Goal: Find specific page/section: Find specific page/section

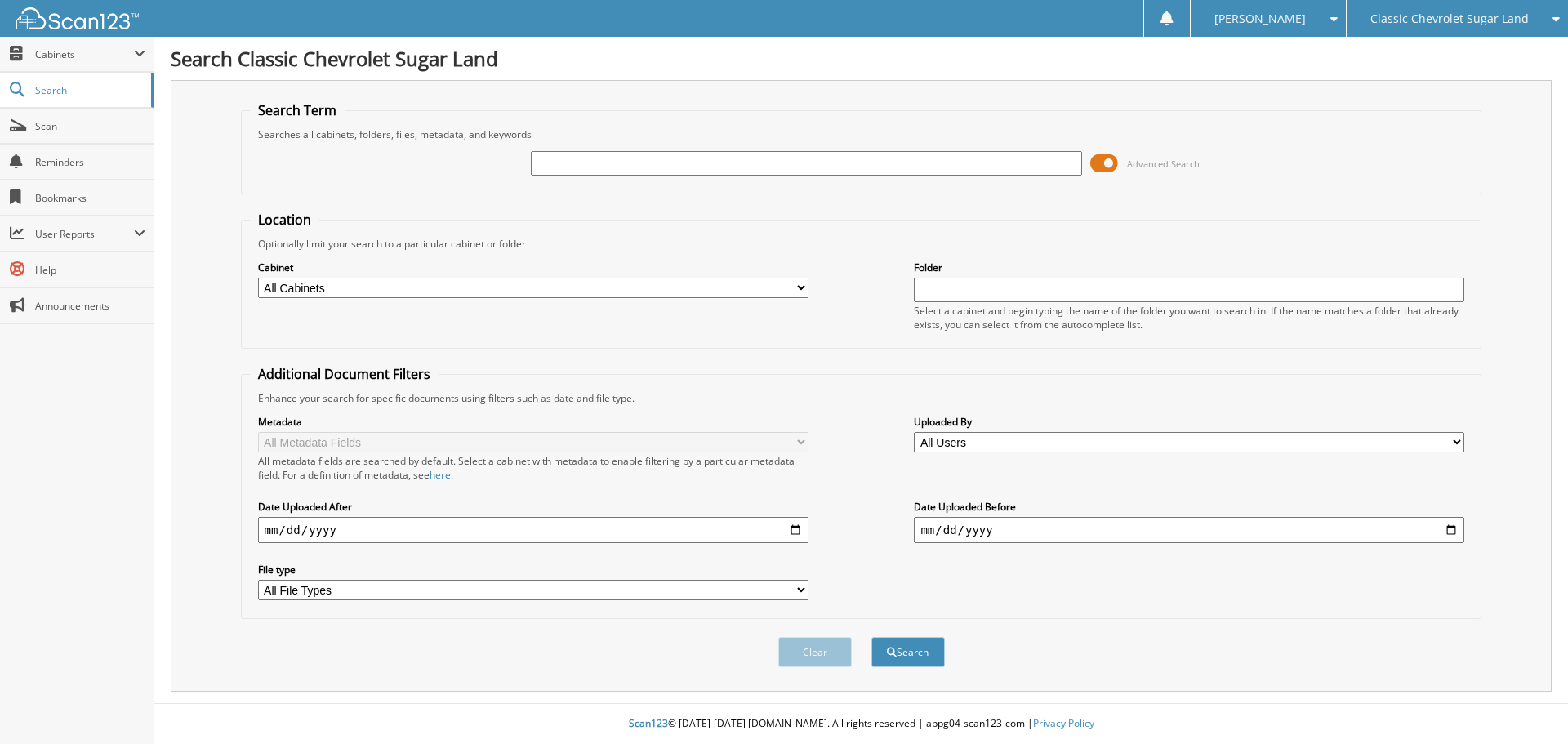
click at [570, 162] on input "text" at bounding box center [806, 163] width 551 height 25
type input "chav250822"
click at [871, 637] on button "Search" at bounding box center [908, 652] width 74 height 30
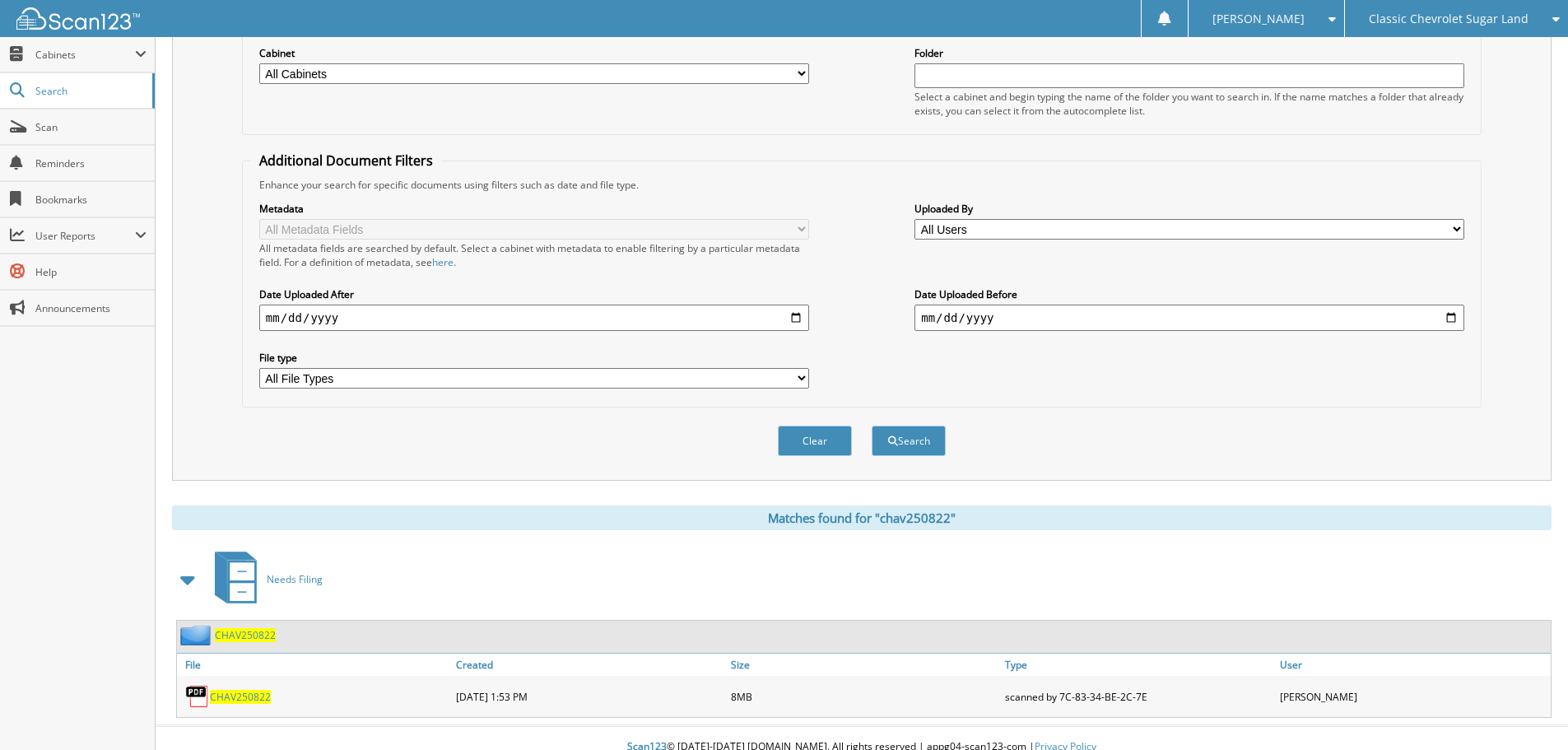
scroll to position [235, 0]
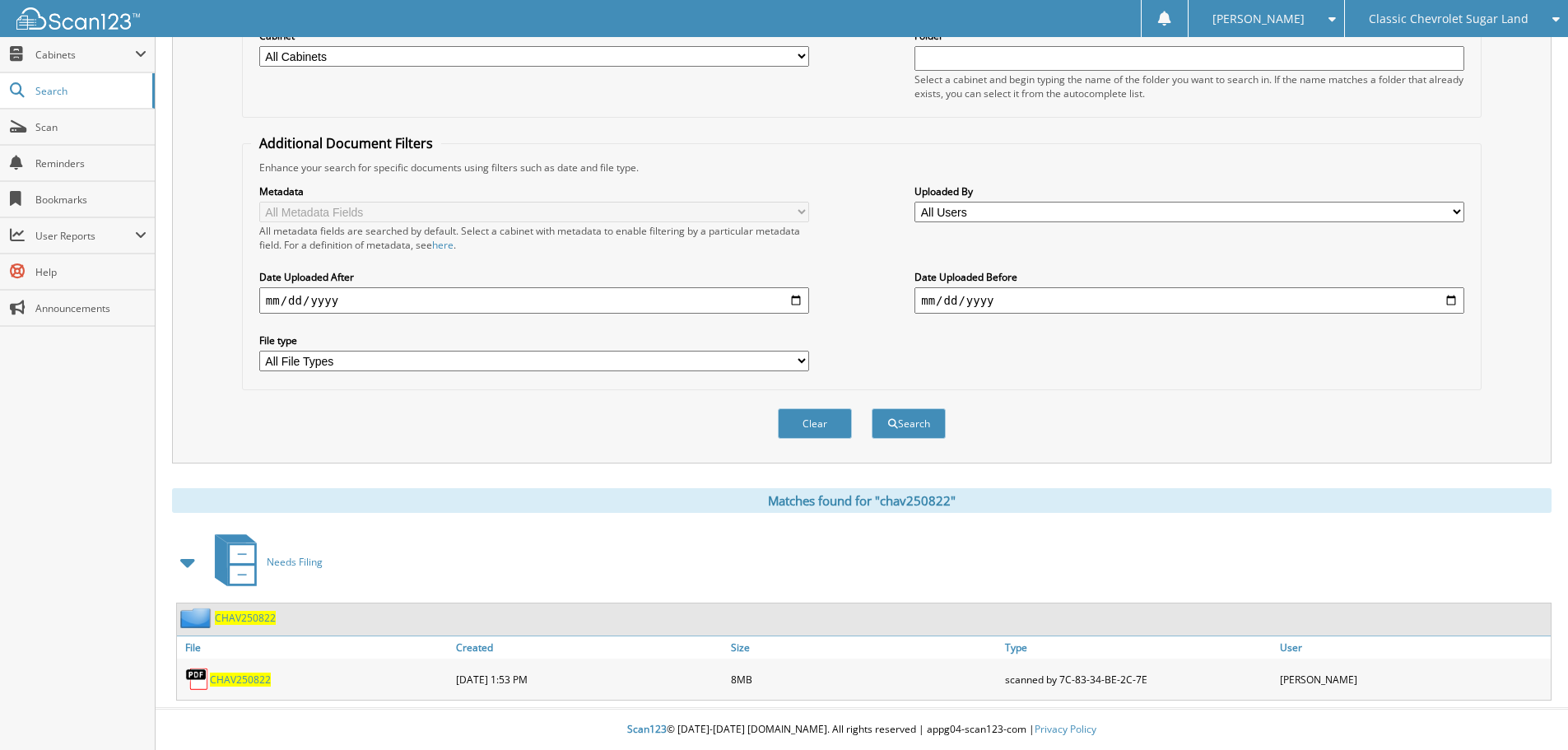
click at [235, 679] on span "CHAV250822" at bounding box center [241, 679] width 61 height 14
